Goal: Information Seeking & Learning: Learn about a topic

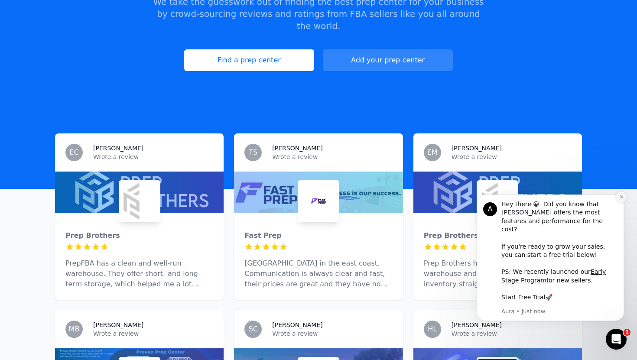
click at [620, 198] on icon "Dismiss notification" at bounding box center [621, 196] width 3 height 3
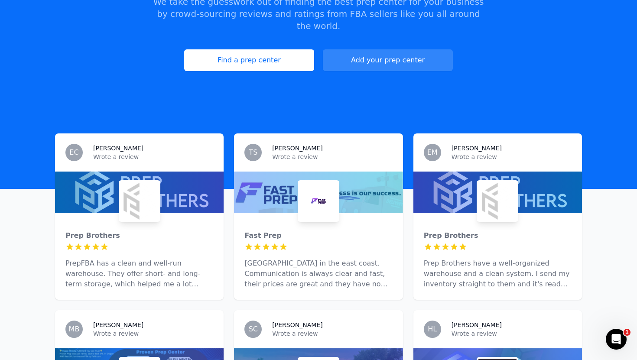
click at [337, 172] on div at bounding box center [318, 193] width 169 height 42
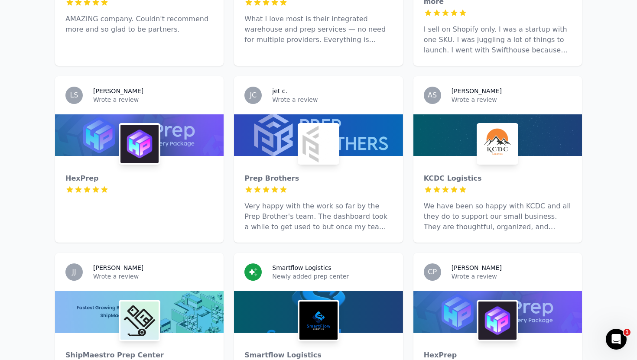
scroll to position [789, 0]
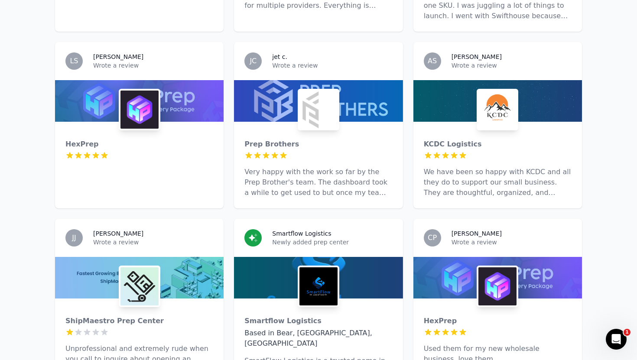
click at [355, 167] on p "Very happy with the work so far by the Prep Brother's team. The dashboard took …" at bounding box center [318, 182] width 148 height 31
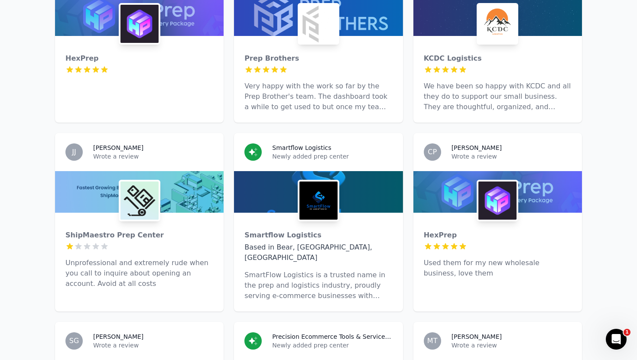
scroll to position [972, 0]
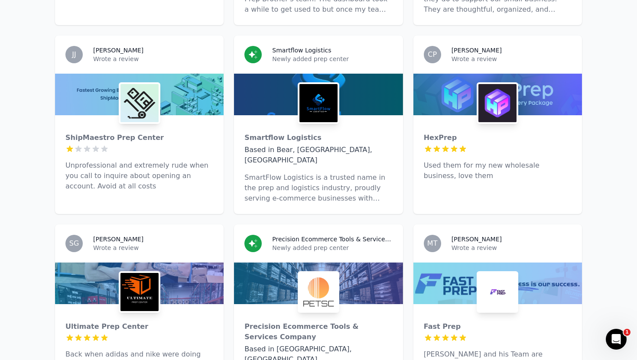
click at [500, 84] on img at bounding box center [497, 103] width 38 height 38
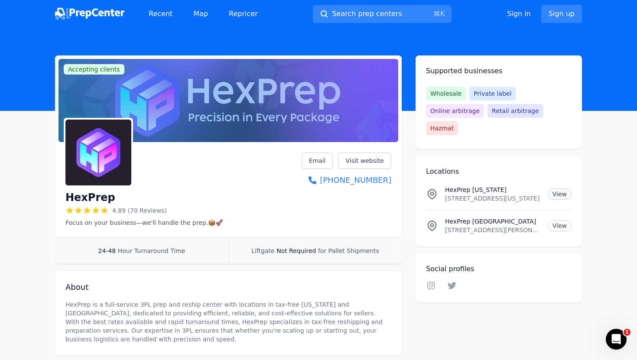
click at [559, 188] on link "View" at bounding box center [560, 193] width 24 height 11
click at [203, 11] on link "Map" at bounding box center [200, 13] width 29 height 17
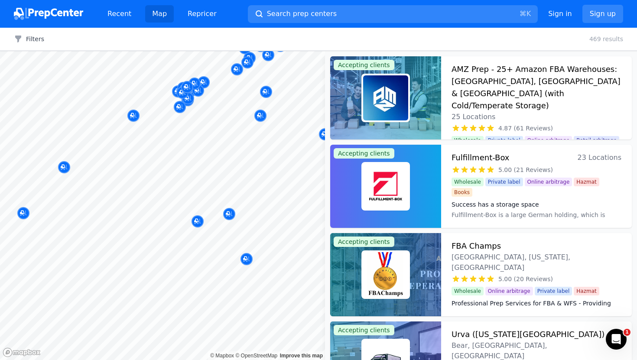
click at [197, 222] on div at bounding box center [271, 221] width 166 height 7
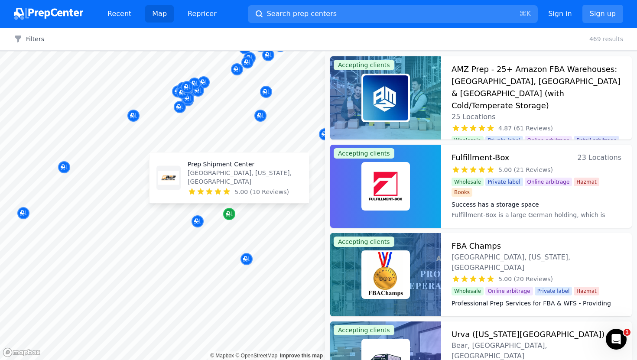
click at [226, 213] on icon "Map marker" at bounding box center [228, 213] width 4 height 4
click at [229, 214] on icon "Map marker" at bounding box center [229, 214] width 7 height 9
click at [233, 214] on div "Map marker" at bounding box center [229, 214] width 12 height 12
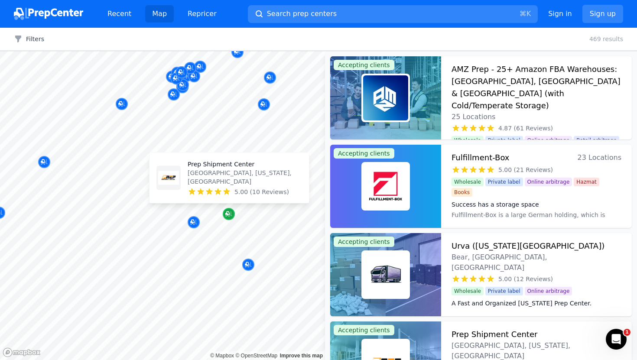
click at [233, 214] on div "Map marker" at bounding box center [229, 214] width 12 height 12
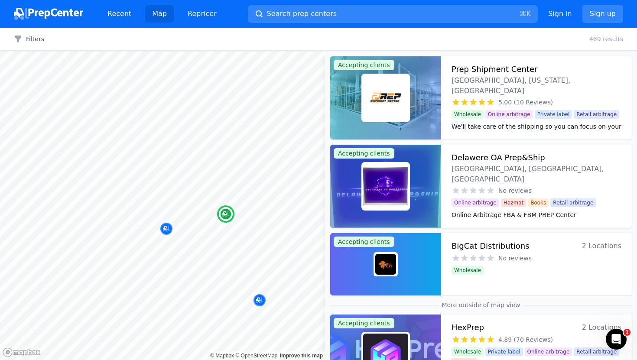
click at [381, 103] on img at bounding box center [385, 97] width 45 height 45
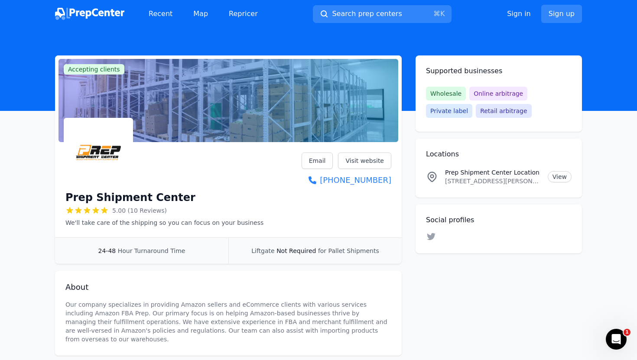
click at [272, 112] on div at bounding box center [228, 100] width 340 height 83
click at [352, 162] on link "Visit website" at bounding box center [364, 161] width 53 height 16
click at [318, 157] on link "Email" at bounding box center [318, 161] width 32 height 16
click at [429, 242] on link "Twitter" at bounding box center [431, 237] width 10 height 11
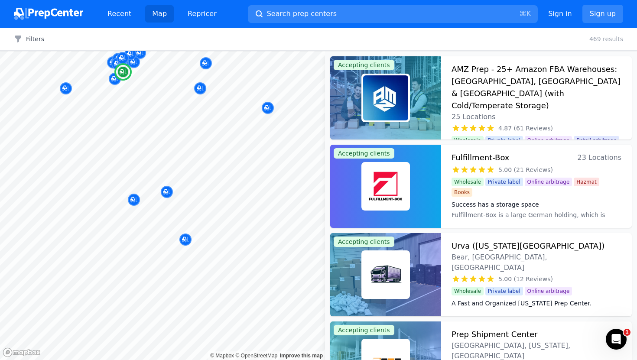
click at [562, 247] on div "Urva ([US_STATE][GEOGRAPHIC_DATA]) Bear, [GEOGRAPHIC_DATA], [GEOGRAPHIC_DATA]" at bounding box center [537, 256] width 170 height 33
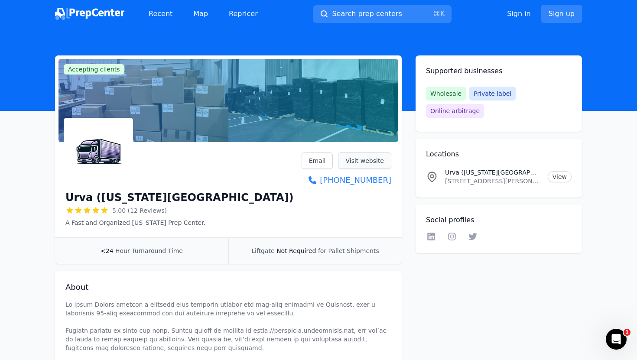
click at [367, 163] on link "Visit website" at bounding box center [364, 161] width 53 height 16
click at [88, 27] on div "Recent Map Repricer Search prep centers ⌘ K Open main menu Sign in Sign up" at bounding box center [318, 14] width 527 height 28
click at [97, 10] on img at bounding box center [89, 14] width 69 height 12
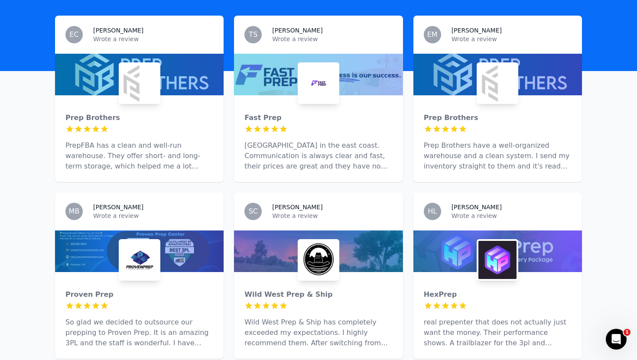
scroll to position [261, 0]
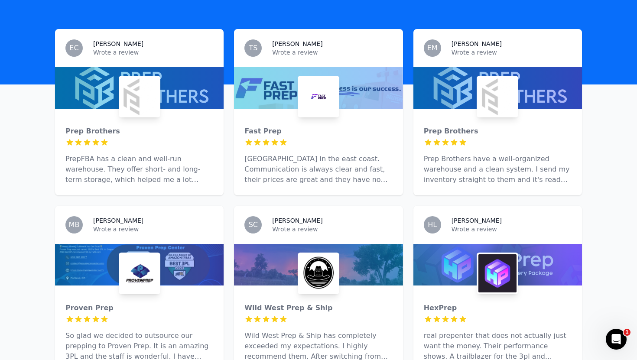
click at [198, 109] on div "Prep Brothers 5 out of 5 stars PrepFBA has a clean and well-run warehouse. They…" at bounding box center [139, 152] width 169 height 87
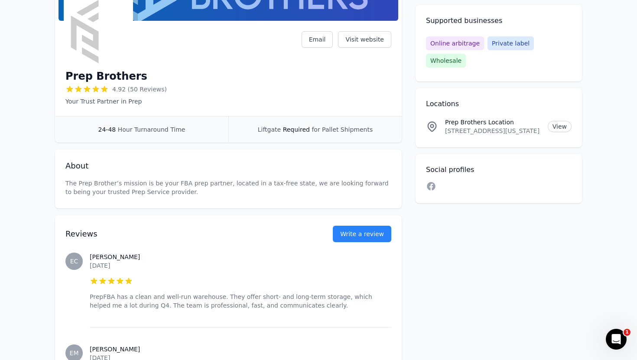
scroll to position [122, 0]
